Goal: Transaction & Acquisition: Purchase product/service

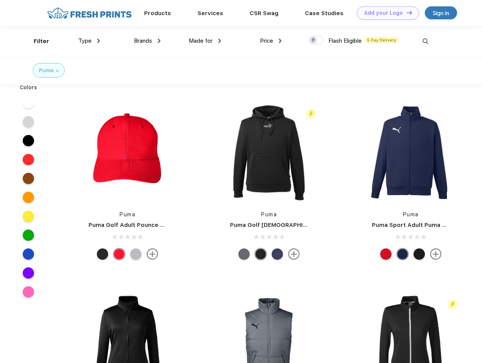
click at [385, 13] on link "Add your Logo Design Tool" at bounding box center [388, 12] width 62 height 13
click at [0, 0] on div "Design Tool" at bounding box center [0, 0] width 0 height 0
click at [406, 12] on link "Add your Logo Design Tool" at bounding box center [388, 12] width 62 height 13
click at [36, 41] on div "Filter" at bounding box center [42, 41] width 16 height 9
click at [89, 41] on span "Type" at bounding box center [84, 40] width 13 height 7
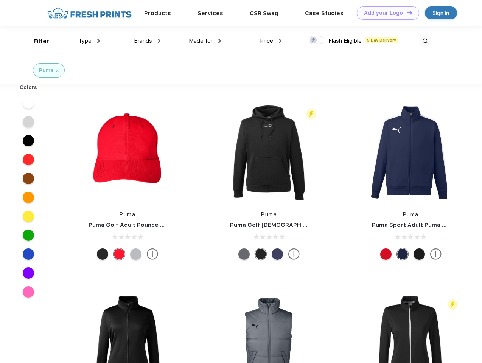
click at [147, 41] on span "Brands" at bounding box center [143, 40] width 18 height 7
click at [205, 41] on span "Made for" at bounding box center [201, 40] width 24 height 7
click at [271, 41] on span "Price" at bounding box center [266, 40] width 13 height 7
click at [316, 40] on div at bounding box center [316, 40] width 15 height 8
click at [313, 40] on input "checkbox" at bounding box center [311, 38] width 5 height 5
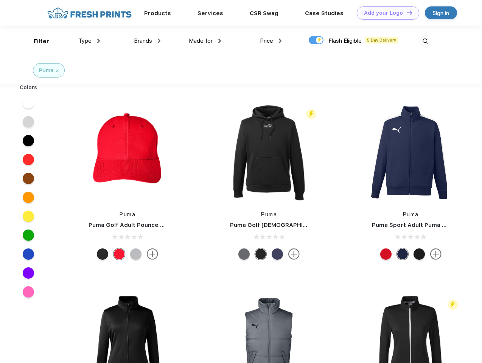
click at [425, 41] on img at bounding box center [425, 41] width 12 height 12
